Goal: Task Accomplishment & Management: Use online tool/utility

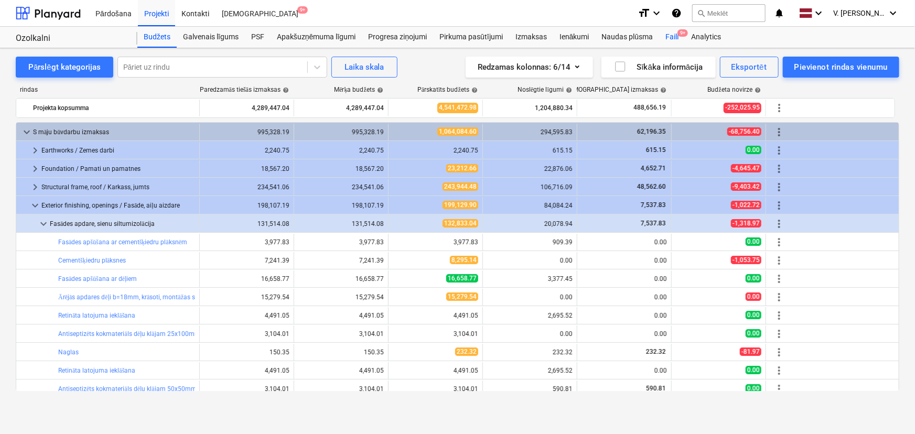
click at [676, 34] on div "Faili 9+" at bounding box center [672, 37] width 26 height 21
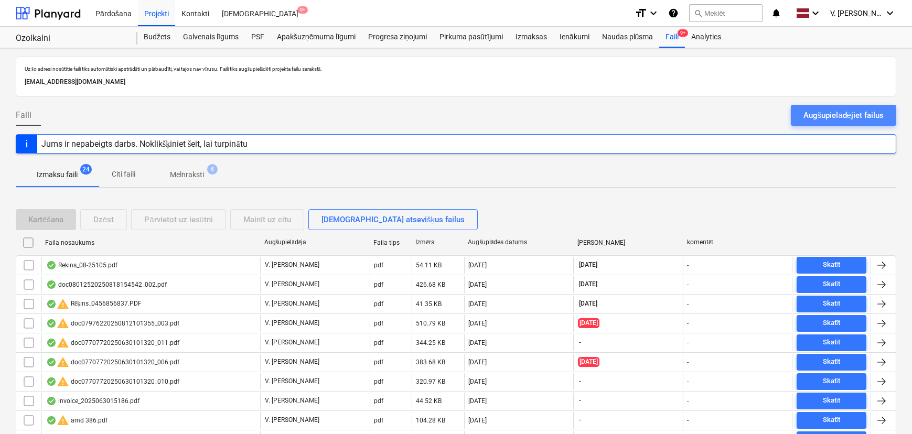
click at [731, 120] on div "Augšupielādējiet failus" at bounding box center [843, 116] width 80 height 14
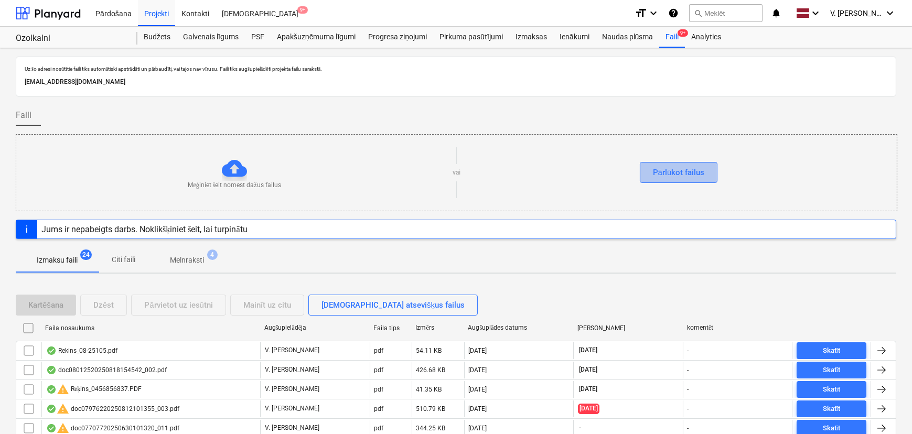
click at [681, 166] on div "Pārlūkot failus" at bounding box center [679, 173] width 52 height 14
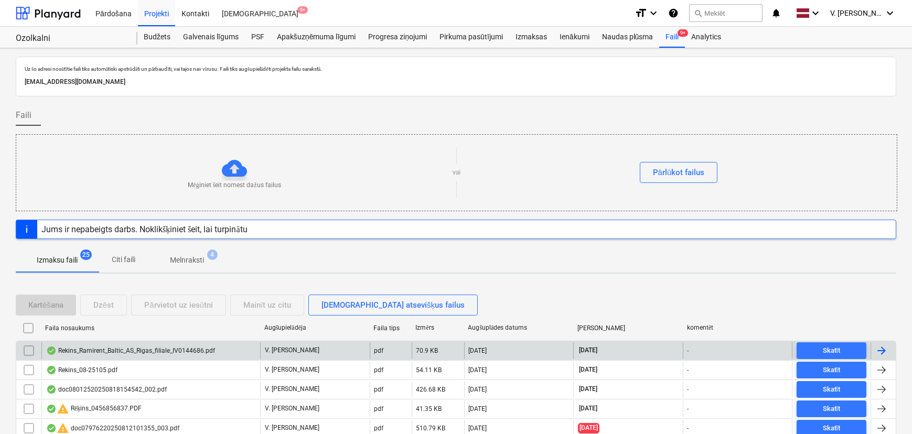
click at [141, 351] on div "Rekins_Ramirent_Baltic_AS_Rigas_filiale_IV0144686.pdf" at bounding box center [130, 351] width 169 height 8
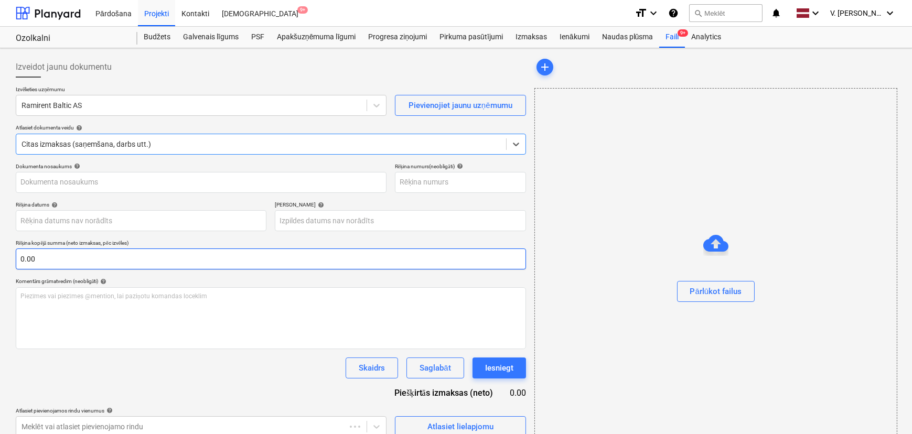
type input "IV0144686"
type input "[DATE]"
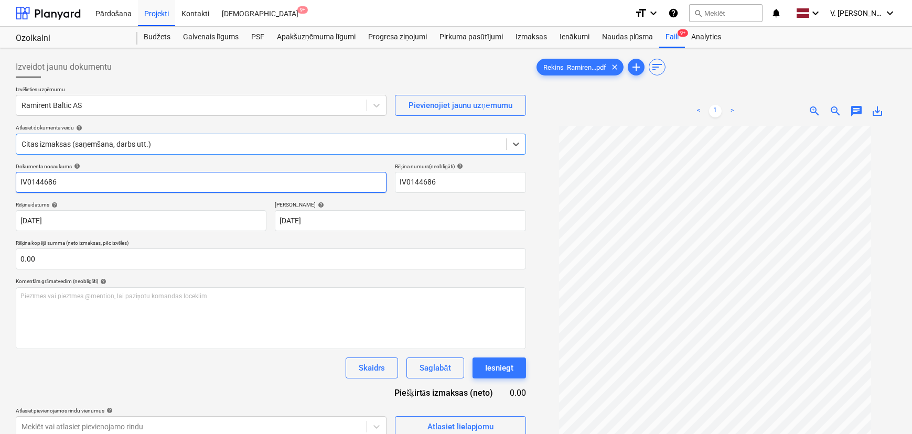
click at [156, 179] on input "IV0144686" at bounding box center [201, 182] width 371 height 21
click at [155, 179] on input "IV0144686" at bounding box center [201, 182] width 371 height 21
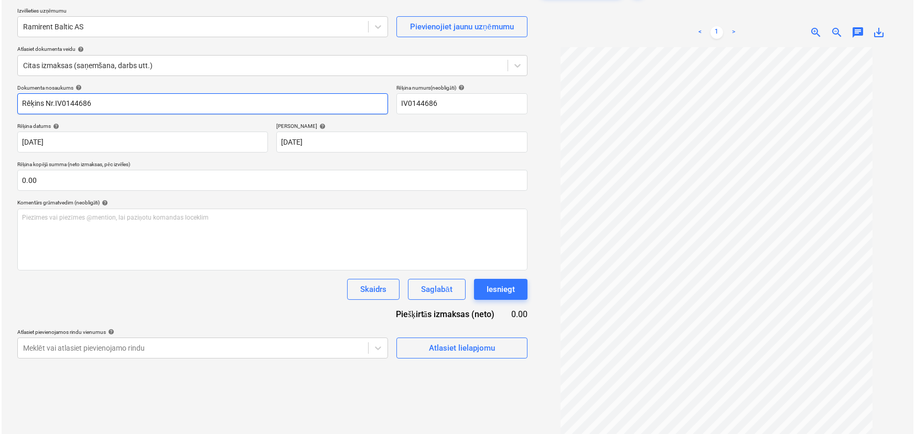
scroll to position [95, 0]
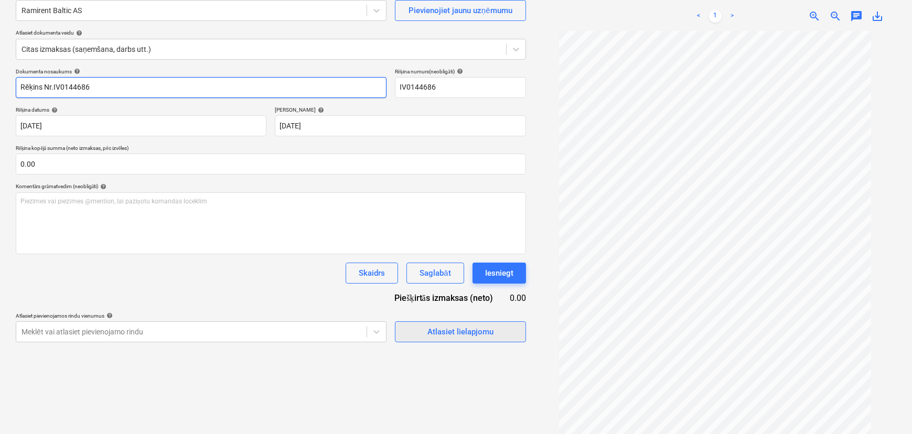
type input "Rēķins Nr.IV0144686"
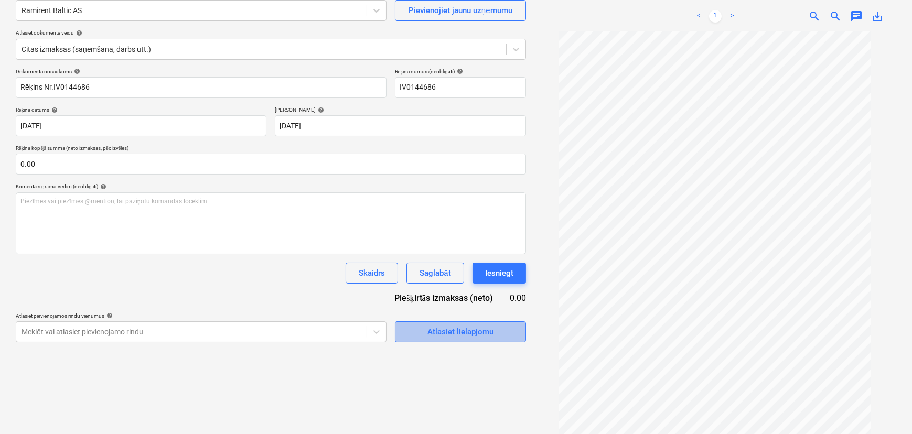
click at [461, 333] on div "Atlasiet lielapjomu" at bounding box center [460, 332] width 66 height 14
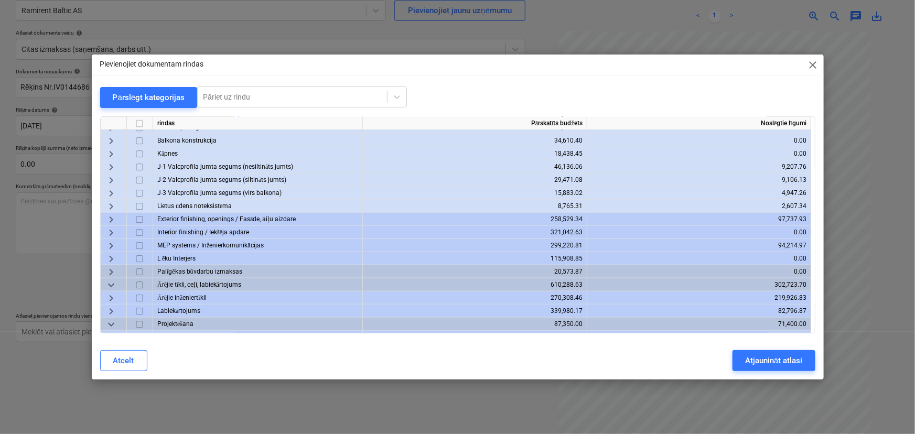
scroll to position [648, 0]
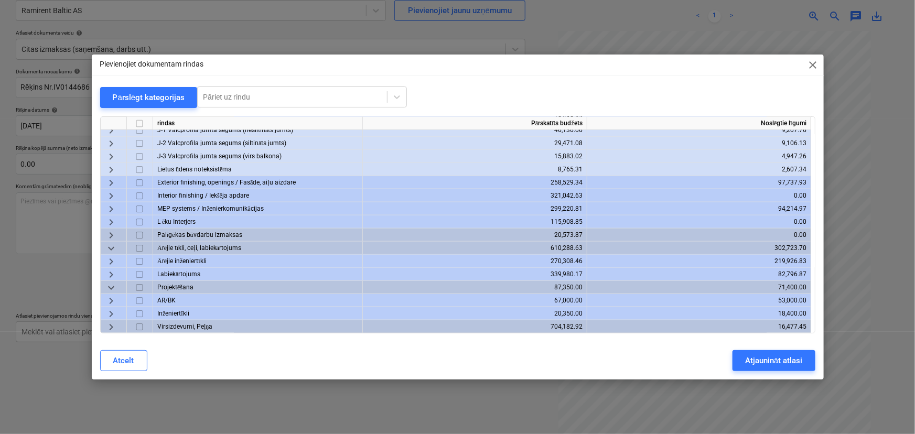
click at [106, 327] on span "keyboard_arrow_right" at bounding box center [111, 327] width 13 height 13
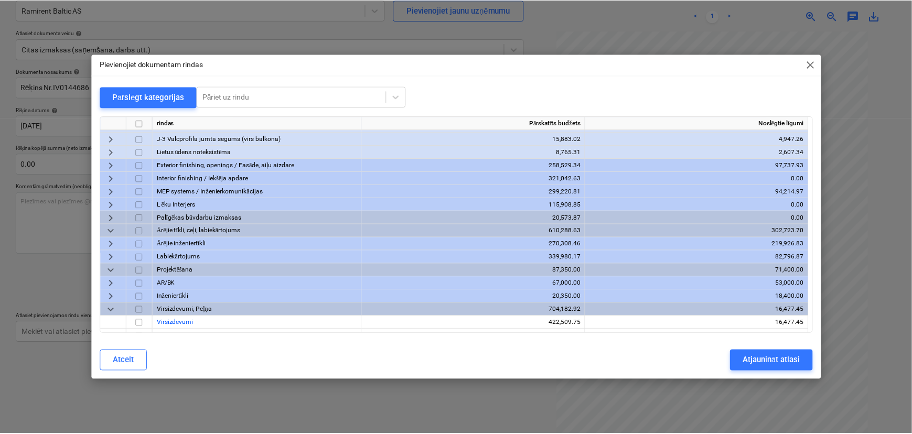
scroll to position [675, 0]
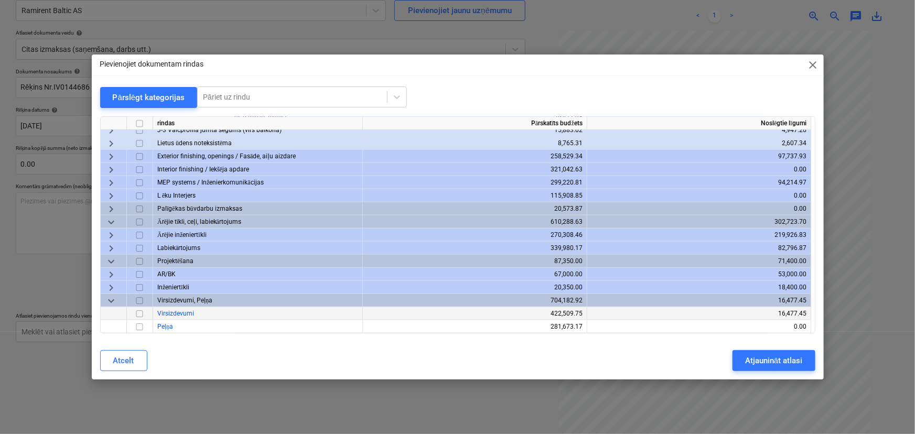
click at [140, 313] on input "checkbox" at bounding box center [139, 314] width 13 height 13
click at [731, 358] on div "Atjaunināt atlasi" at bounding box center [773, 361] width 57 height 14
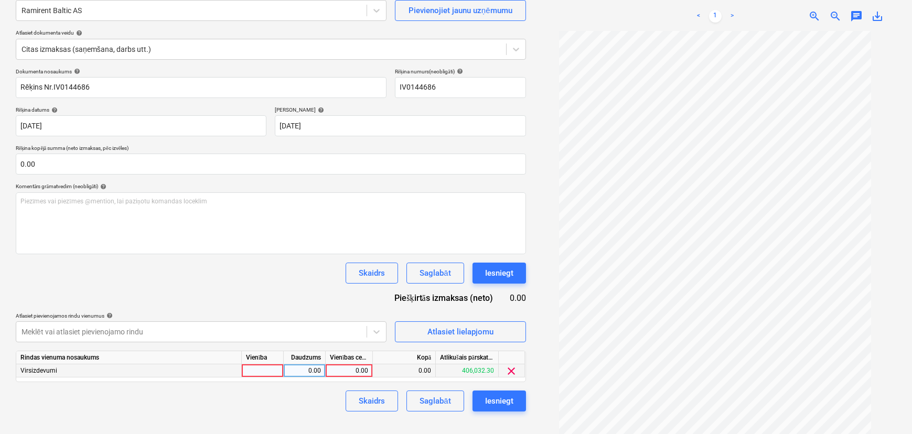
click at [342, 372] on div "0.00" at bounding box center [349, 370] width 38 height 13
type input "343.35"
click at [432, 376] on div "Saglabāt" at bounding box center [434, 401] width 31 height 14
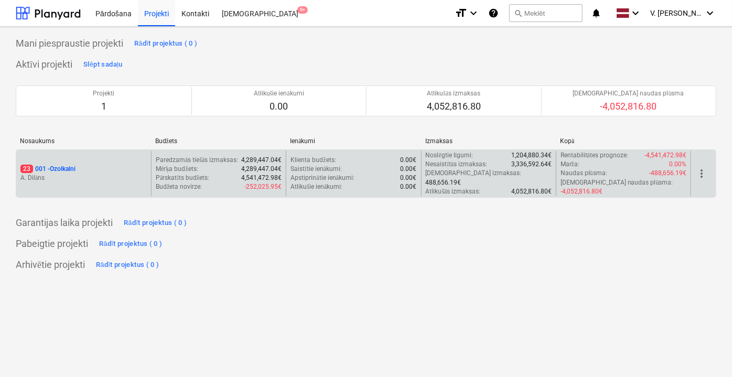
click at [49, 176] on p "A. Dilāns" at bounding box center [83, 178] width 126 height 9
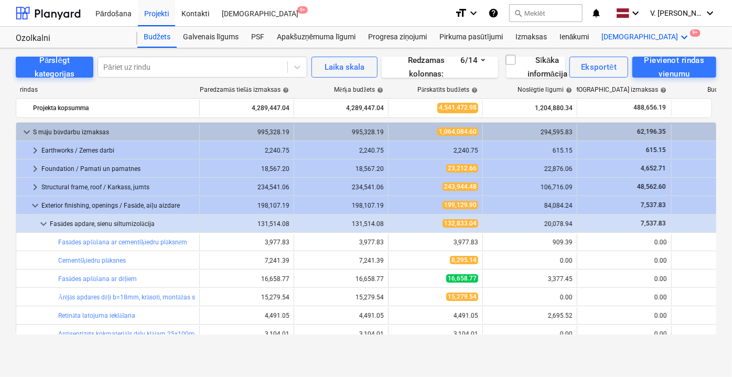
click at [614, 37] on div "Vairāk keyboard_arrow_down 9+" at bounding box center [647, 37] width 102 height 21
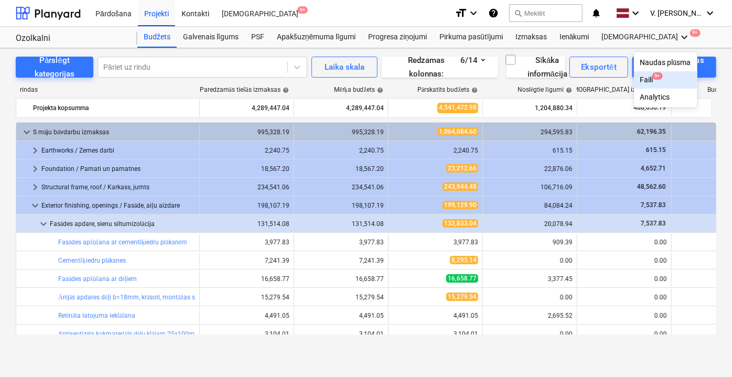
click at [640, 76] on div "Faili 9+" at bounding box center [665, 79] width 51 height 9
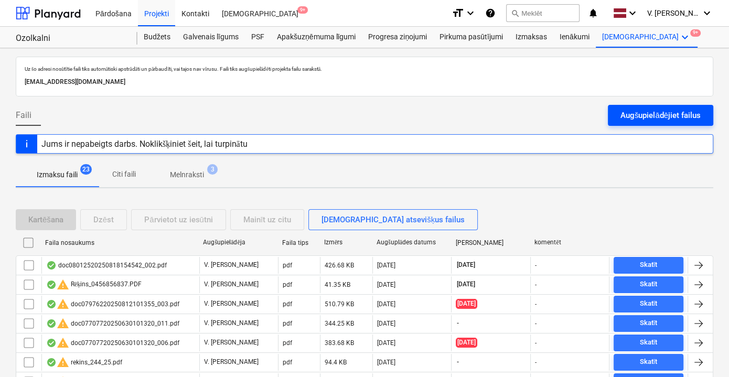
click at [643, 107] on button "Augšupielādējiet failus" at bounding box center [660, 115] width 105 height 21
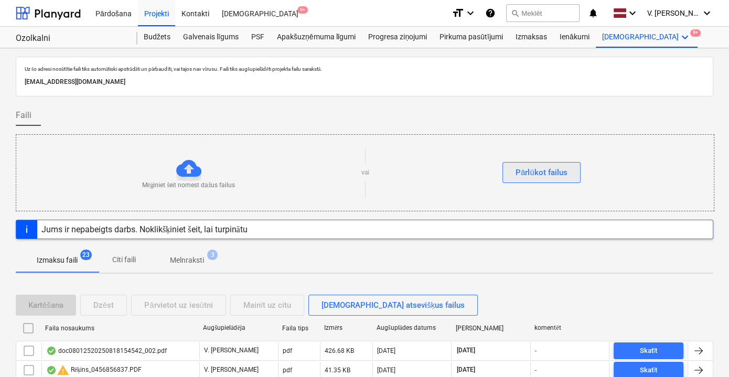
click at [576, 168] on button "Pārlūkot failus" at bounding box center [541, 172] width 78 height 21
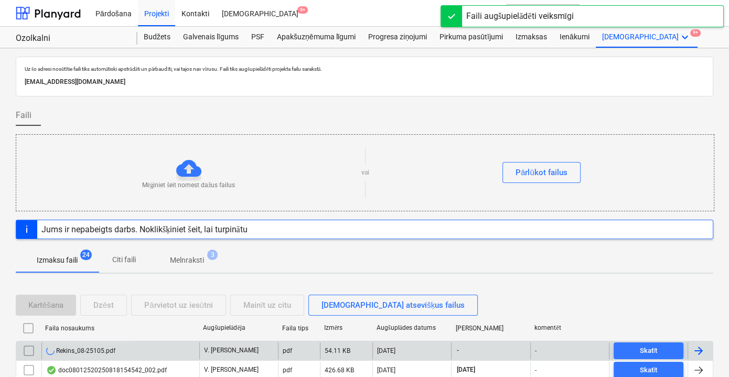
click at [113, 354] on div "Rekins_08-25105.pdf" at bounding box center [120, 350] width 158 height 17
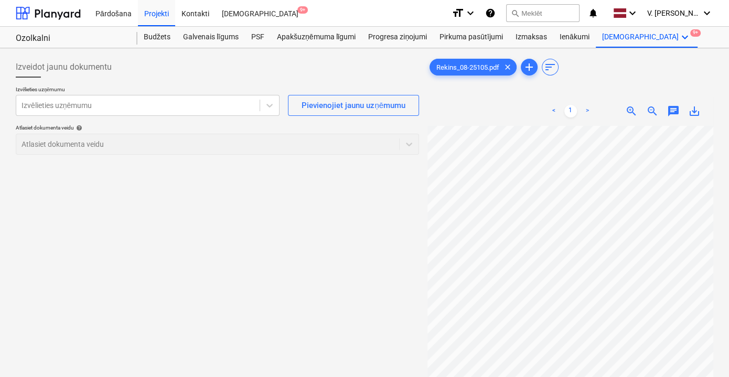
drag, startPoint x: 314, startPoint y: 206, endPoint x: 293, endPoint y: 165, distance: 46.0
click at [211, 104] on div at bounding box center [137, 105] width 233 height 10
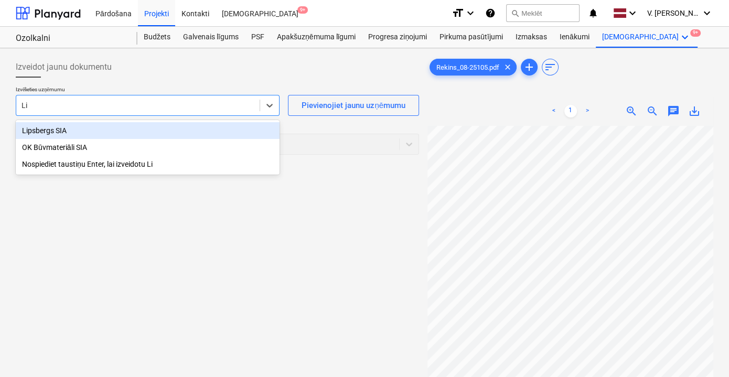
type input "Lip"
click at [218, 128] on div "Lipsbergs SIA" at bounding box center [148, 130] width 264 height 17
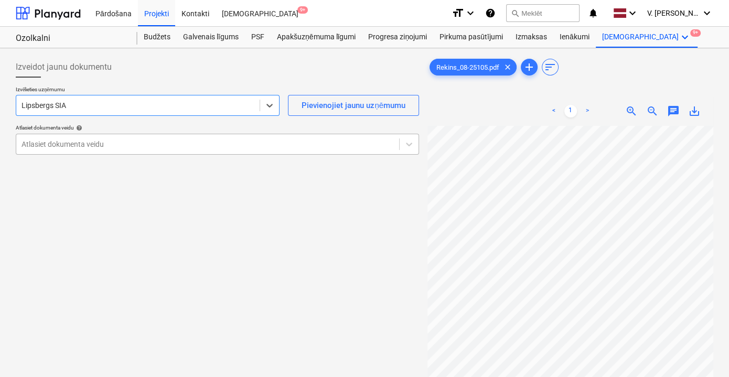
click at [263, 149] on div at bounding box center [207, 144] width 372 height 10
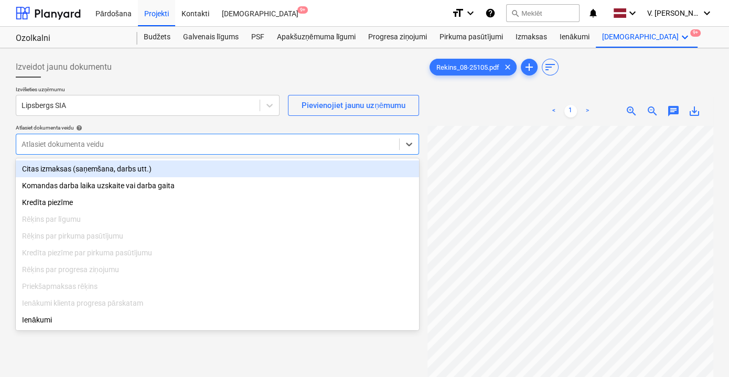
click at [162, 173] on div "Citas izmaksas (saņemšana, darbs utt.)" at bounding box center [217, 168] width 403 height 17
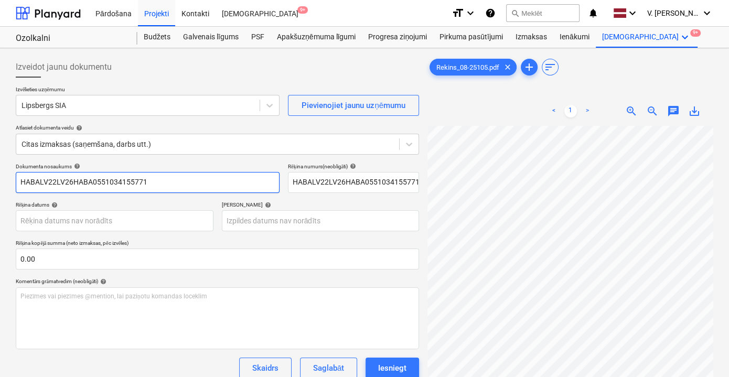
click at [180, 186] on input "HABALV22LV26HABA0551034155771" at bounding box center [148, 182] width 264 height 21
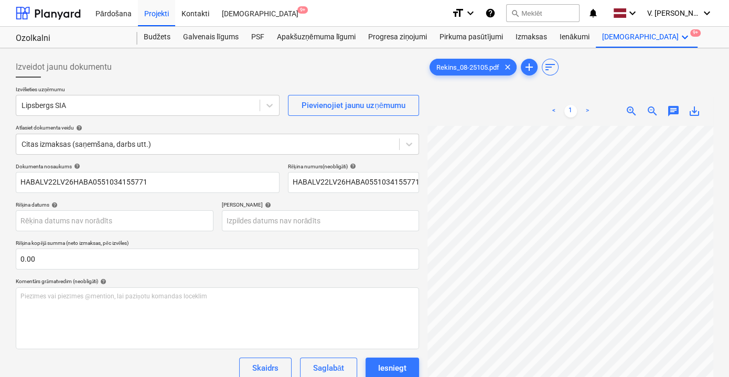
scroll to position [0, 32]
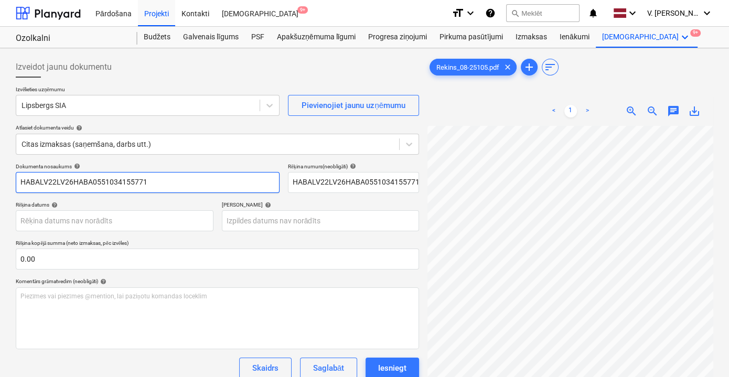
click at [106, 186] on input "HABALV22LV26HABA0551034155771" at bounding box center [148, 182] width 264 height 21
type input "Rēķins Nr.: 08-25 105"
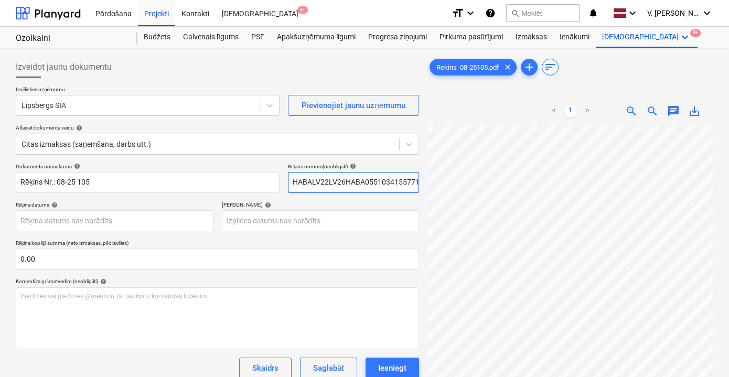
click at [370, 181] on input "HABALV22LV26HABA0551034155771" at bounding box center [353, 182] width 131 height 21
type input "N"
type input "08-25 105"
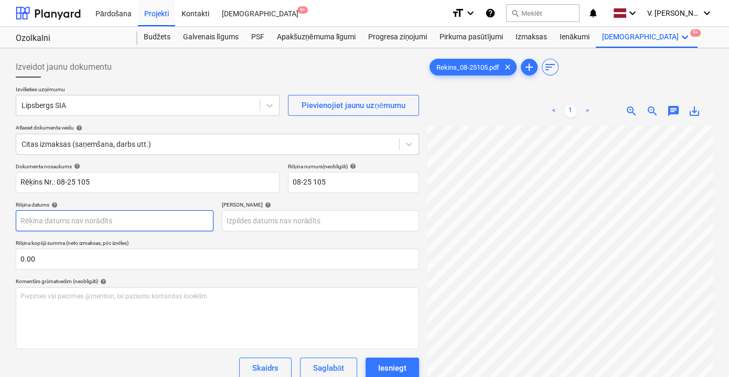
click at [161, 229] on body "Pārdošana Projekti Kontakti Iesūtne 9+ format_size keyboard_arrow_down help sea…" at bounding box center [364, 188] width 729 height 377
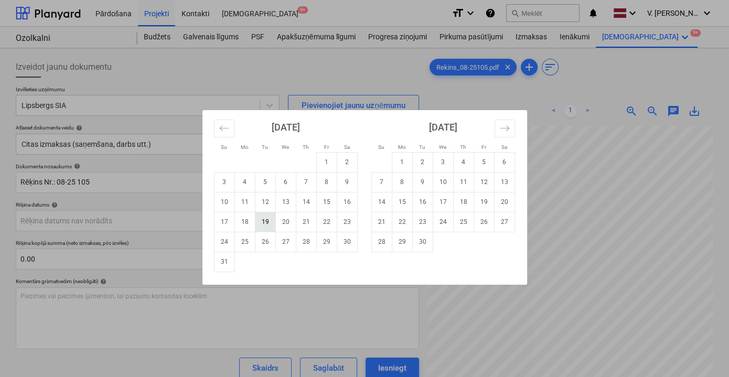
click at [273, 220] on td "19" at bounding box center [265, 222] width 20 height 20
type input "19 Aug 2025"
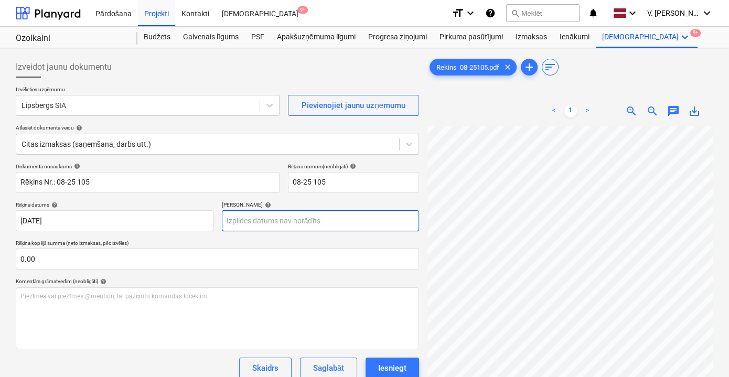
click at [307, 223] on body "Pārdošana Projekti Kontakti Iesūtne 9+ format_size keyboard_arrow_down help sea…" at bounding box center [364, 188] width 729 height 377
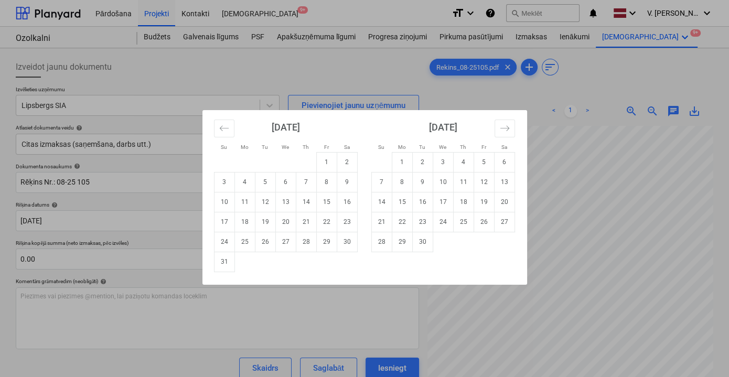
click at [421, 162] on td "2" at bounding box center [422, 162] width 20 height 20
type input "02 Sep 2025"
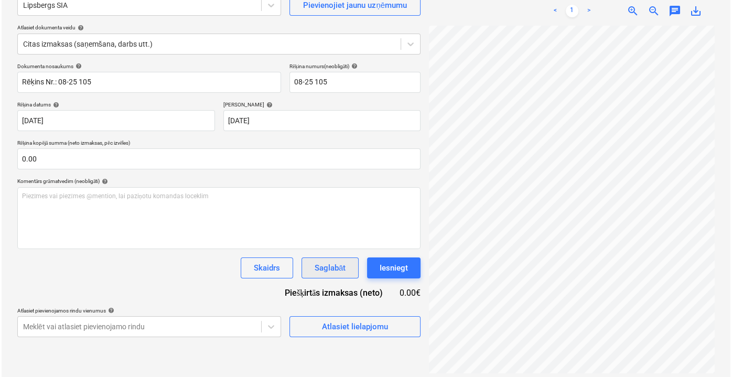
scroll to position [104, 0]
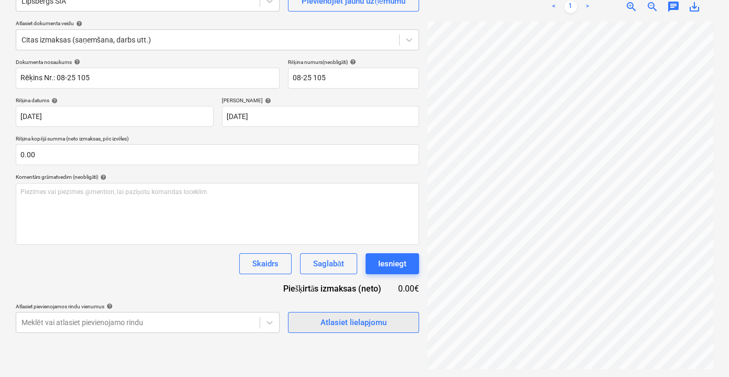
click at [341, 322] on div "Atlasiet lielapjomu" at bounding box center [353, 323] width 66 height 14
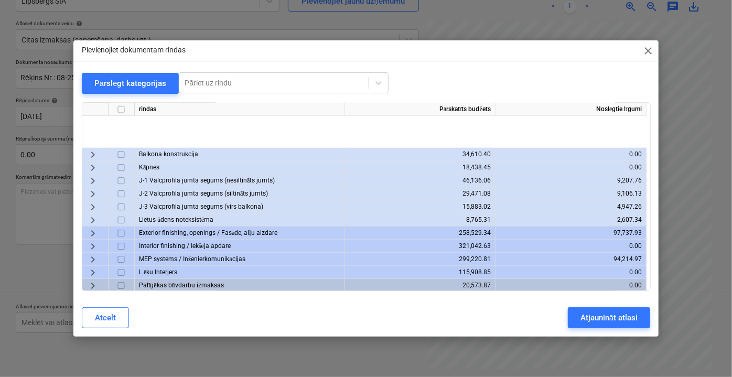
scroll to position [677, 0]
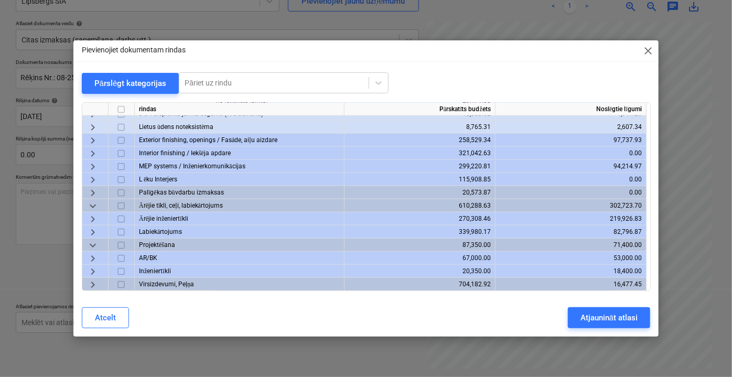
click at [92, 283] on span "keyboard_arrow_right" at bounding box center [92, 284] width 13 height 13
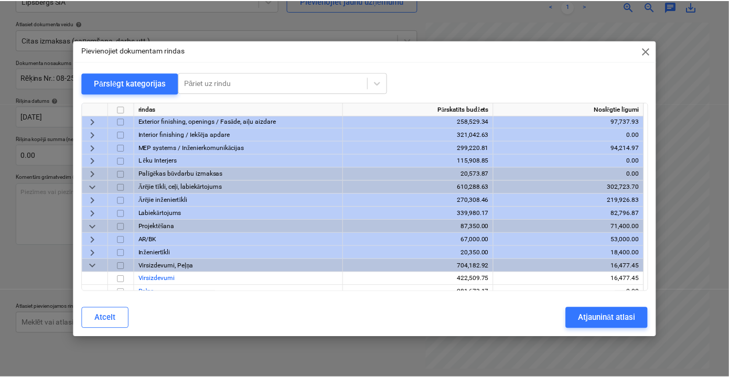
scroll to position [703, 0]
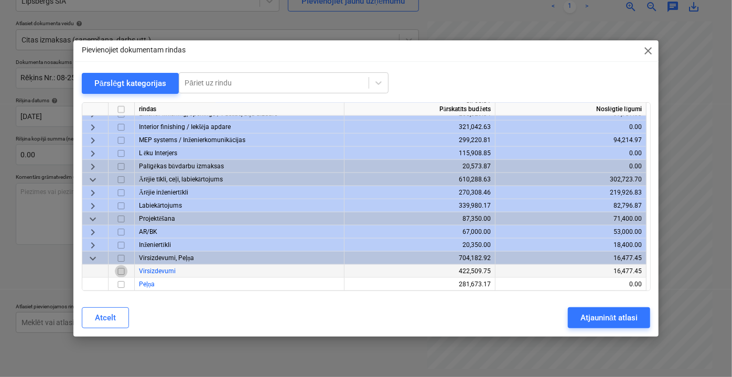
click at [121, 272] on input "checkbox" at bounding box center [121, 271] width 13 height 13
click at [615, 319] on div "Atjaunināt atlasi" at bounding box center [608, 318] width 57 height 14
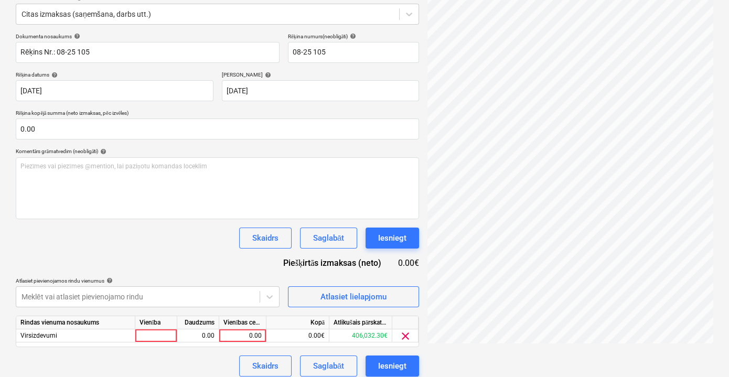
scroll to position [137, 0]
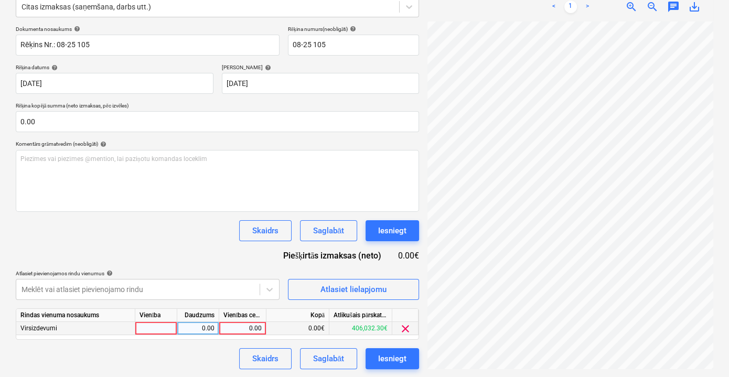
click at [242, 323] on div "0.00" at bounding box center [242, 328] width 38 height 13
type input "120"
click at [202, 237] on div "Skaidrs Saglabāt Iesniegt" at bounding box center [217, 230] width 403 height 21
click at [338, 359] on div "Saglabāt" at bounding box center [328, 359] width 31 height 14
